Goal: Transaction & Acquisition: Purchase product/service

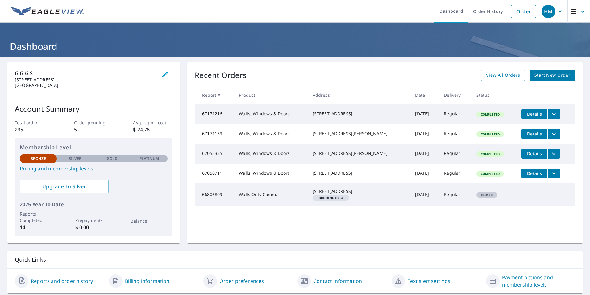
click at [552, 76] on span "Start New Order" at bounding box center [553, 75] width 36 height 8
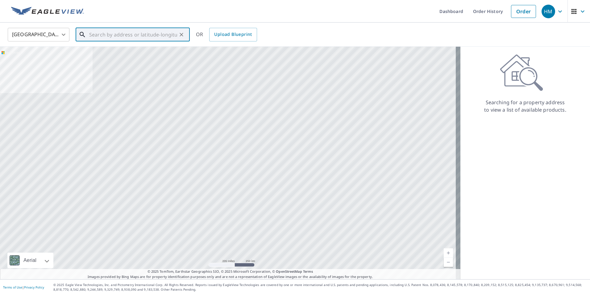
click at [141, 35] on input "text" at bounding box center [133, 34] width 88 height 17
paste input "[STREET_ADDRESS],"
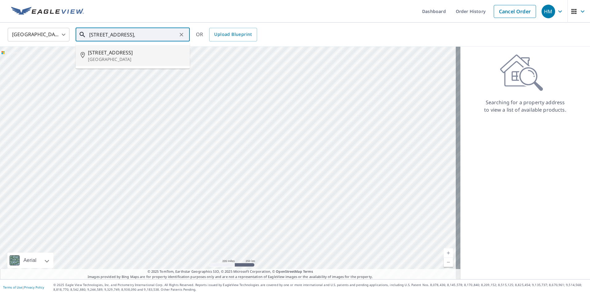
click at [118, 56] on p "[GEOGRAPHIC_DATA]" at bounding box center [136, 59] width 97 height 6
type input "[STREET_ADDRESS]"
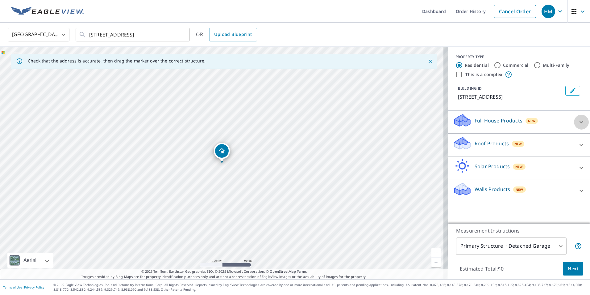
click at [578, 121] on icon at bounding box center [581, 121] width 7 height 7
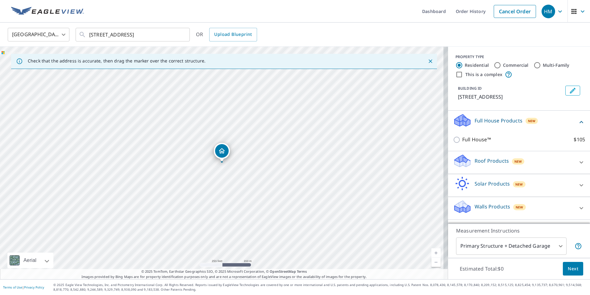
click at [580, 162] on icon at bounding box center [582, 162] width 4 height 2
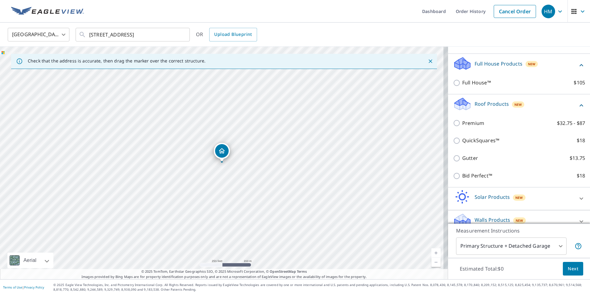
scroll to position [62, 0]
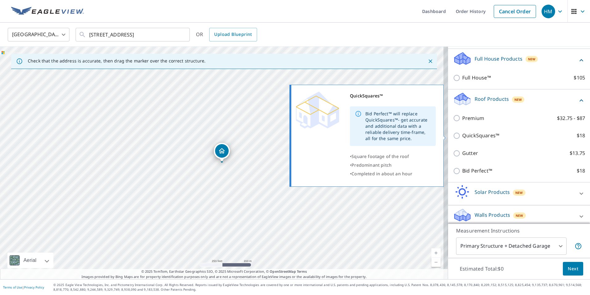
click at [453, 135] on input "QuickSquares™ $18" at bounding box center [457, 135] width 9 height 7
checkbox input "true"
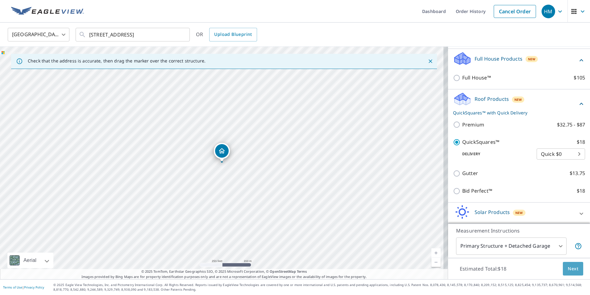
click at [569, 268] on span "Next" at bounding box center [573, 269] width 10 height 8
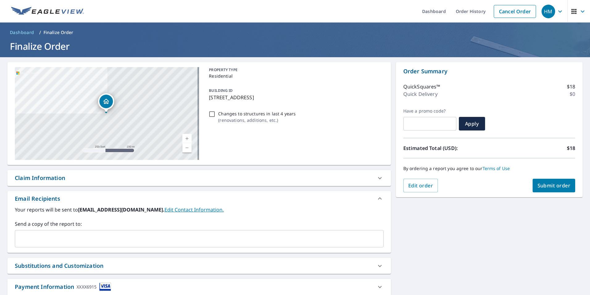
click at [538, 187] on span "Submit order" at bounding box center [554, 185] width 33 height 7
